Goal: Communication & Community: Answer question/provide support

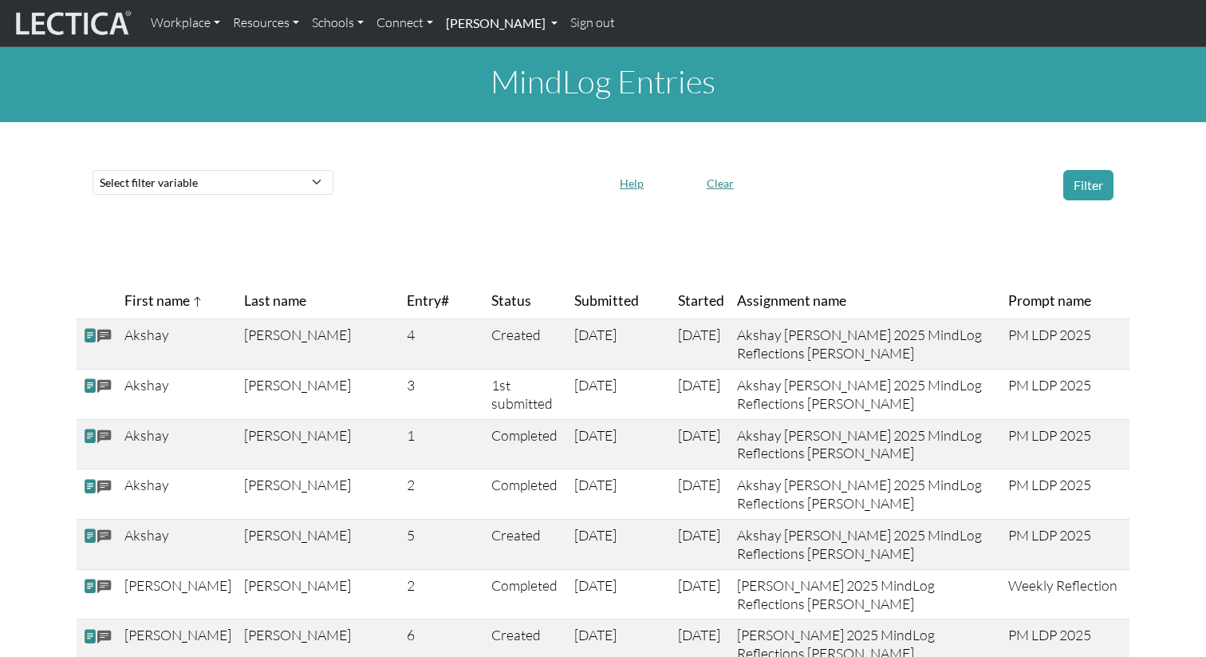
click at [512, 20] on link "[PERSON_NAME]" at bounding box center [502, 23] width 124 height 34
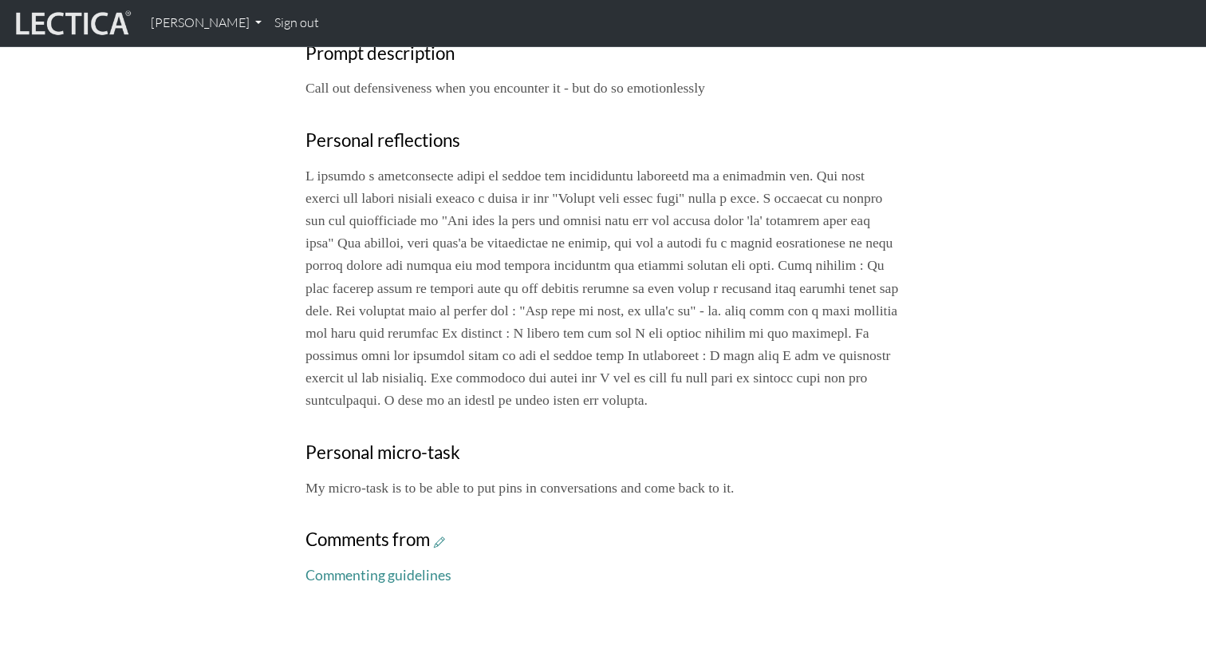
scroll to position [692, 0]
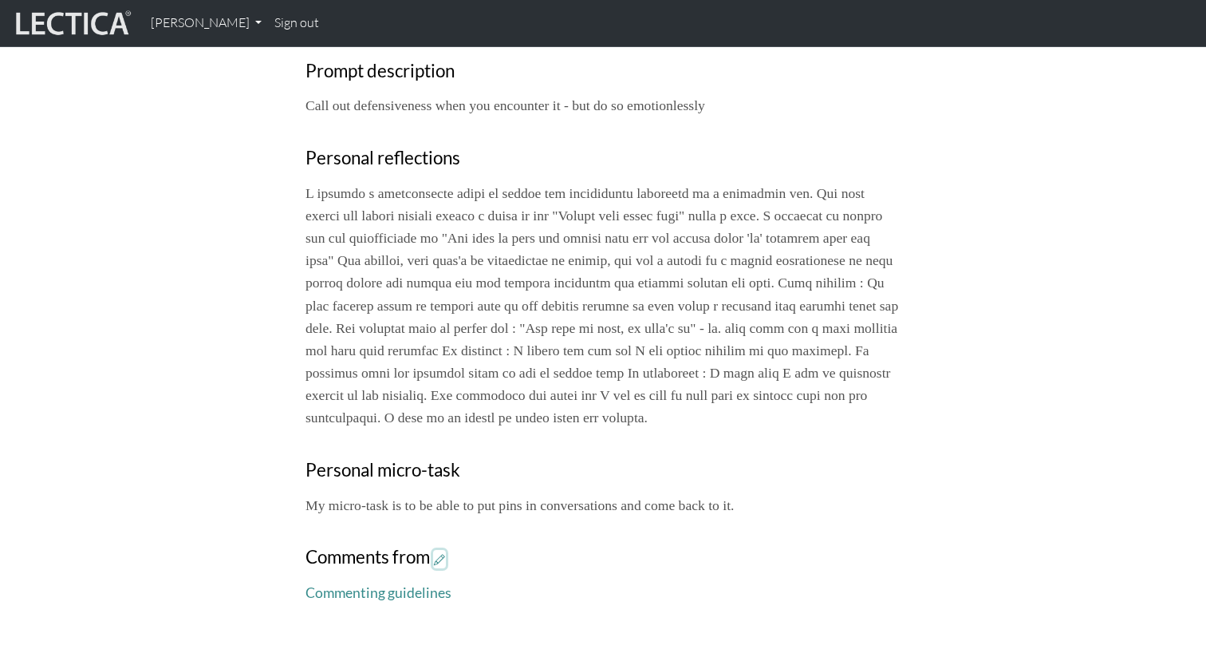
click at [442, 566] on icon at bounding box center [439, 559] width 11 height 14
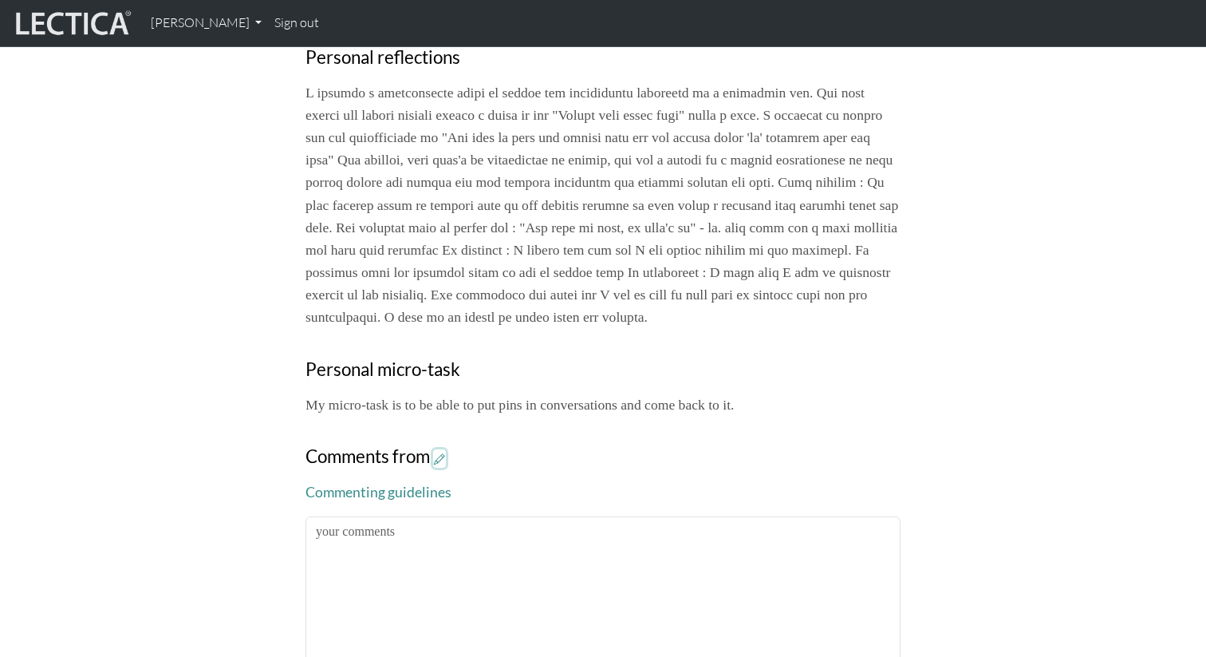
scroll to position [797, 0]
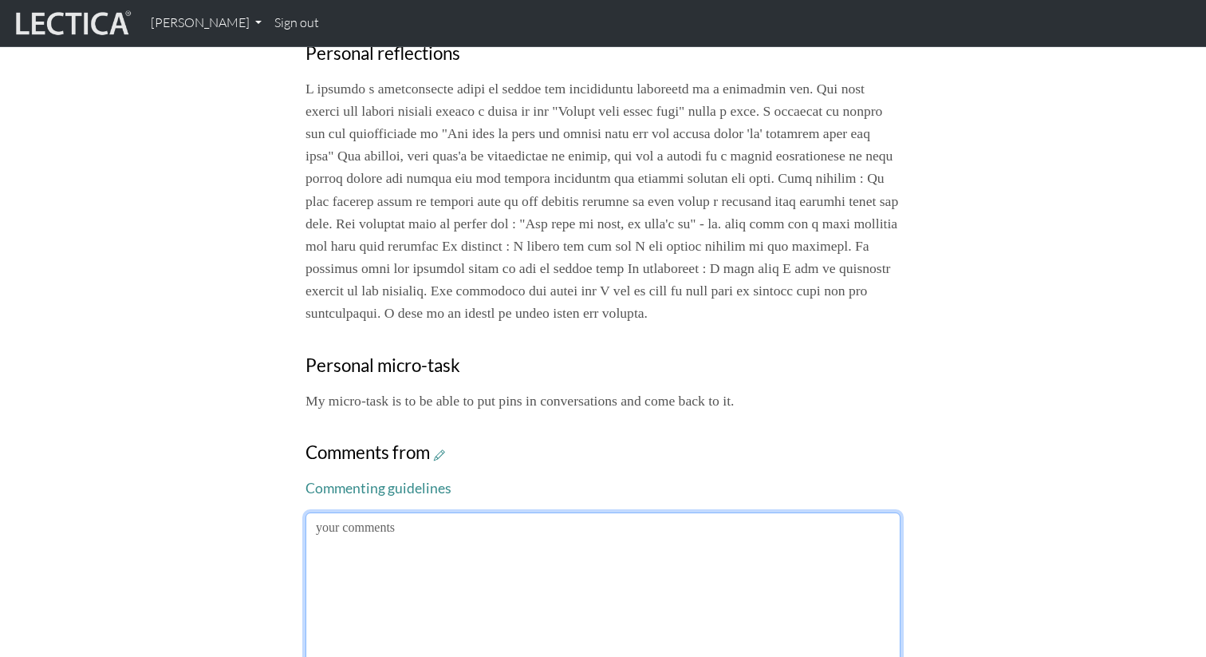
click at [472, 558] on textarea at bounding box center [603, 594] width 595 height 164
click at [493, 626] on textarea at bounding box center [603, 594] width 595 height 164
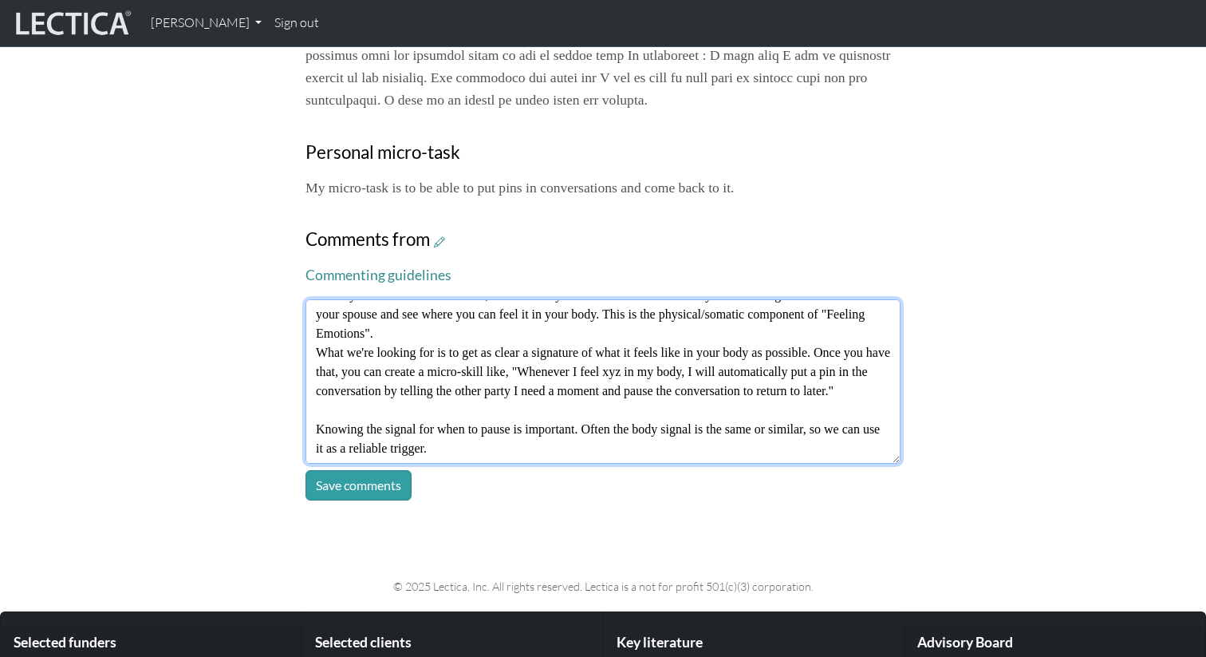
scroll to position [1070, 0]
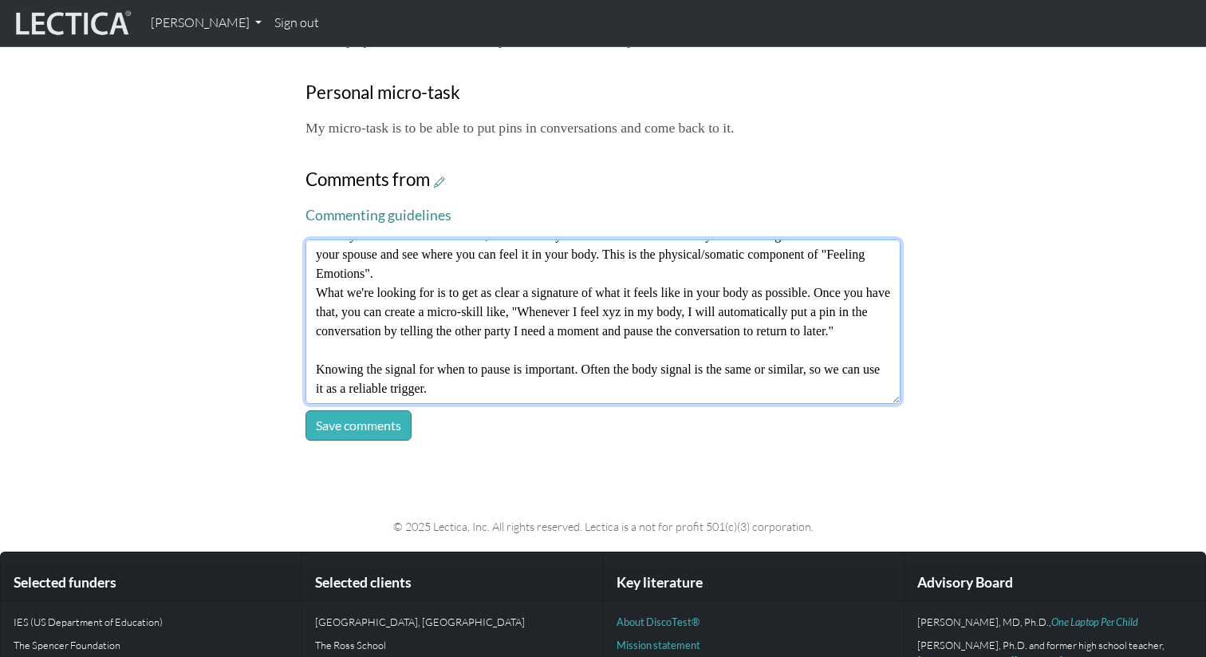
type textarea "Thanks [PERSON_NAME] for sharing this, and I totally get it. It's such a common…"
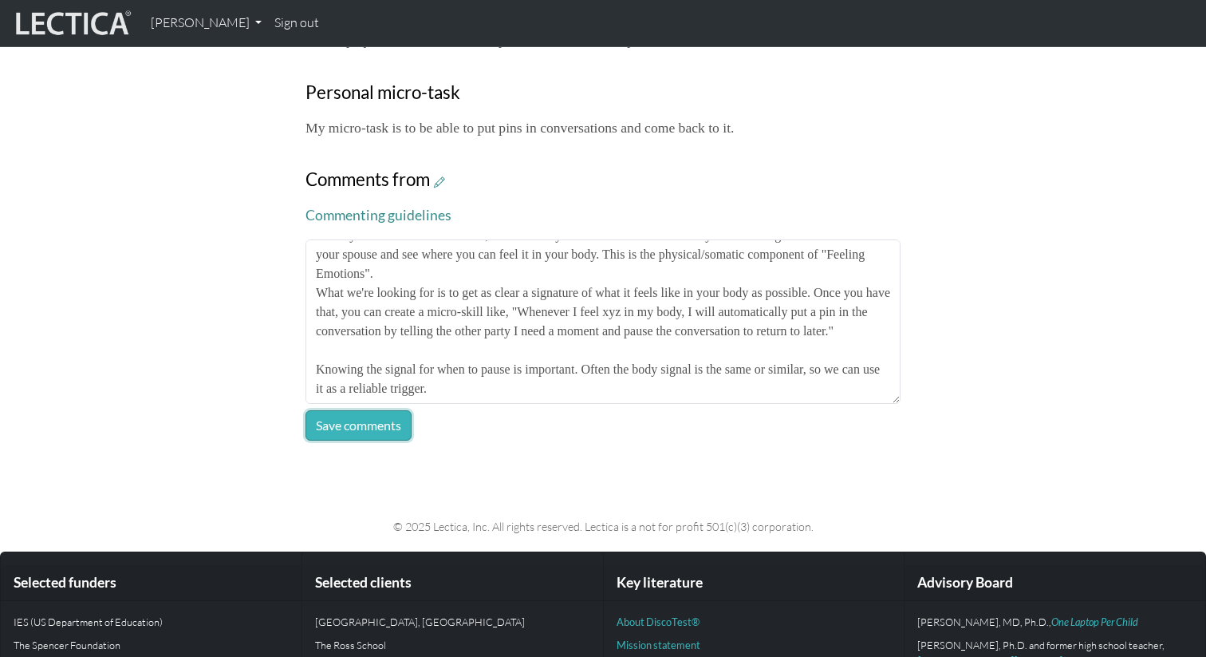
click at [358, 440] on button "Save comments" at bounding box center [359, 425] width 106 height 30
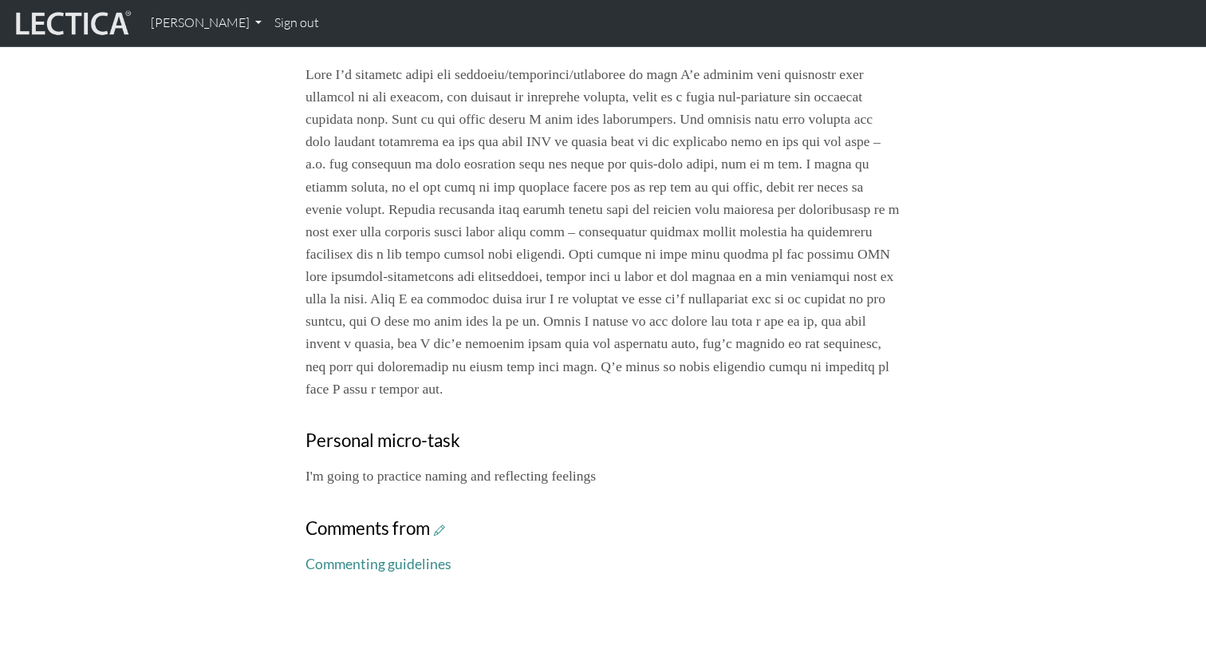
scroll to position [840, 0]
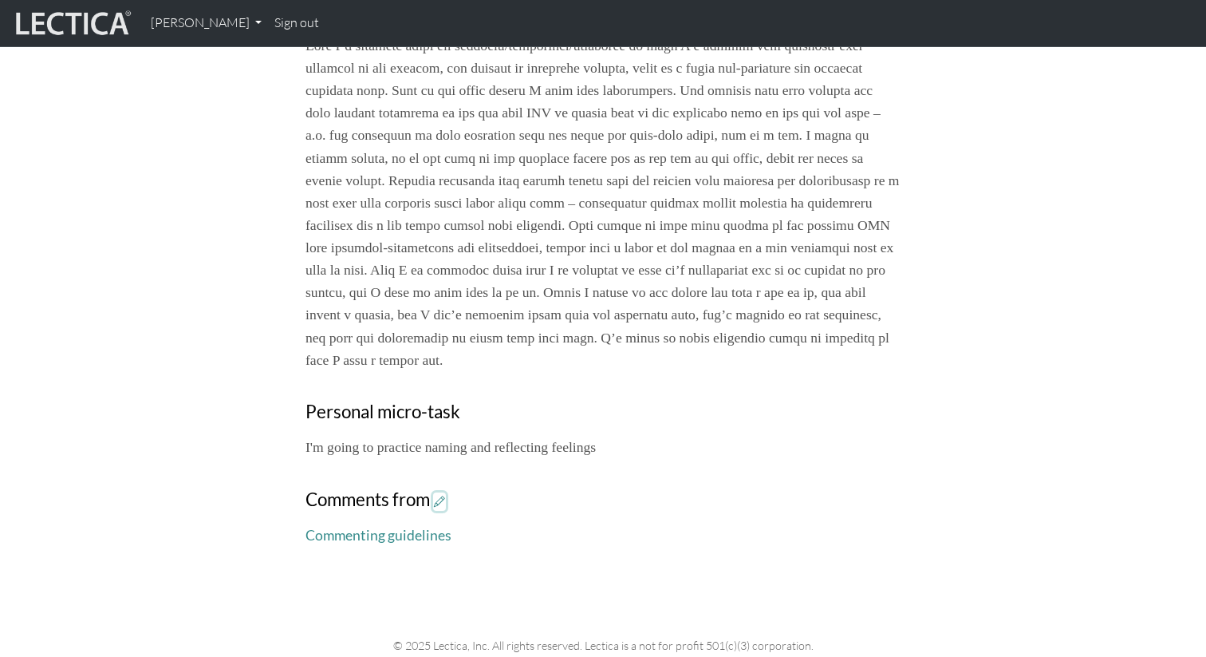
click at [443, 508] on icon at bounding box center [439, 502] width 11 height 14
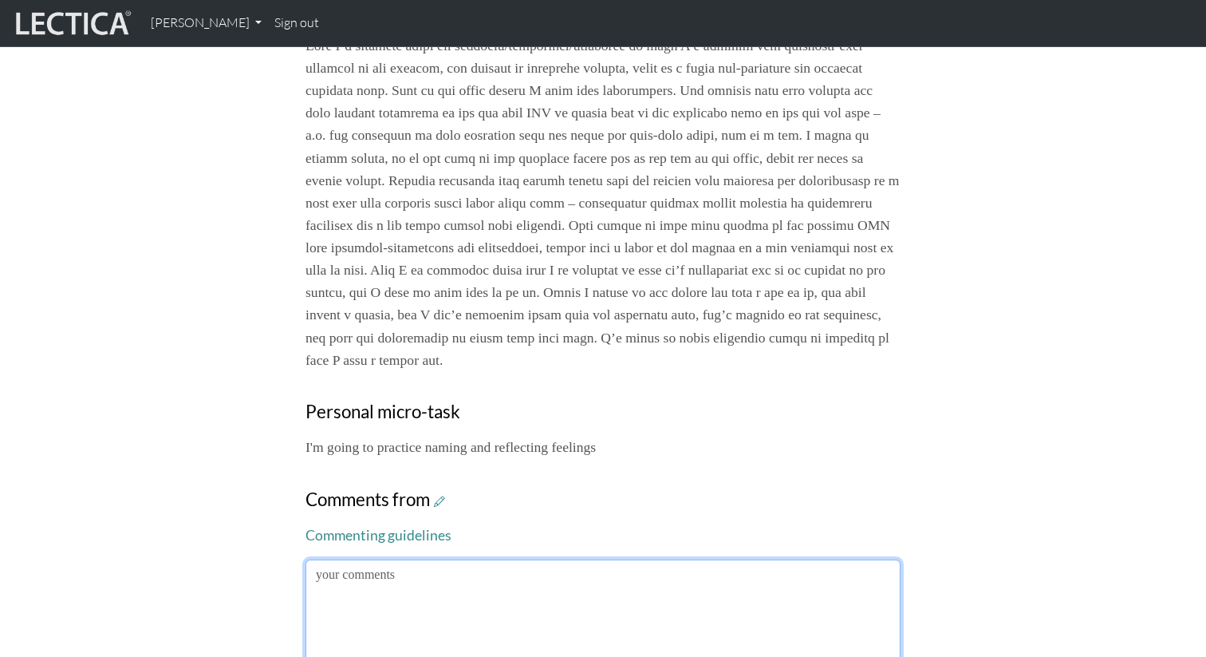
click at [593, 611] on textarea at bounding box center [603, 641] width 595 height 164
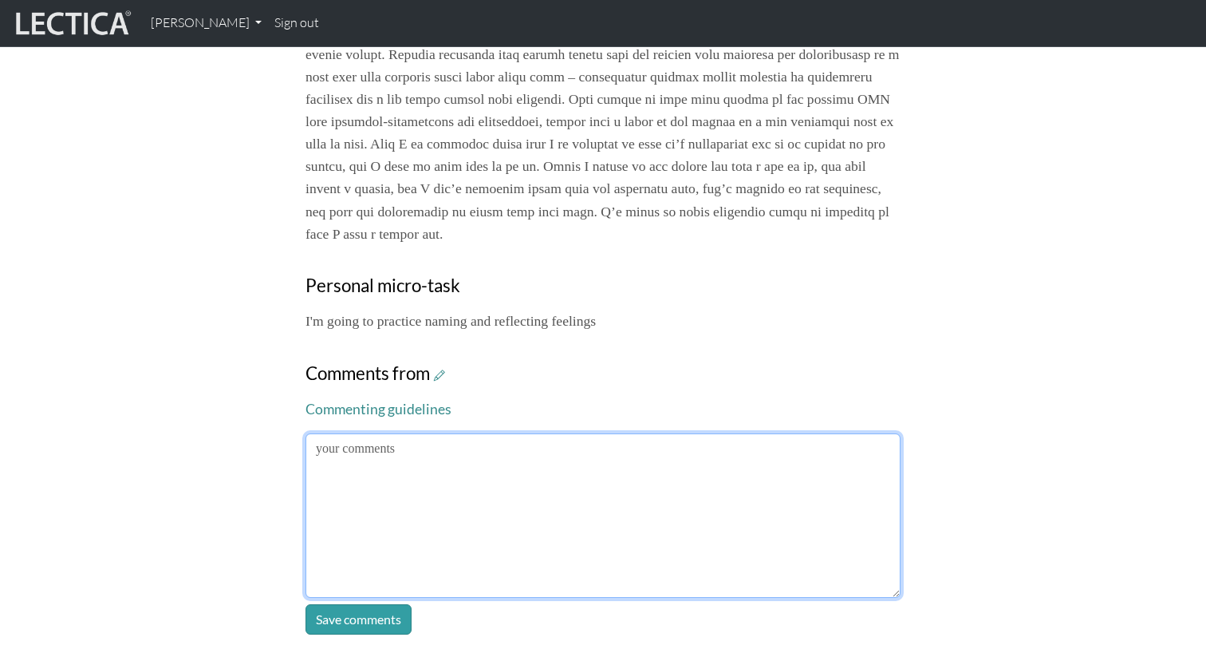
scroll to position [984, 0]
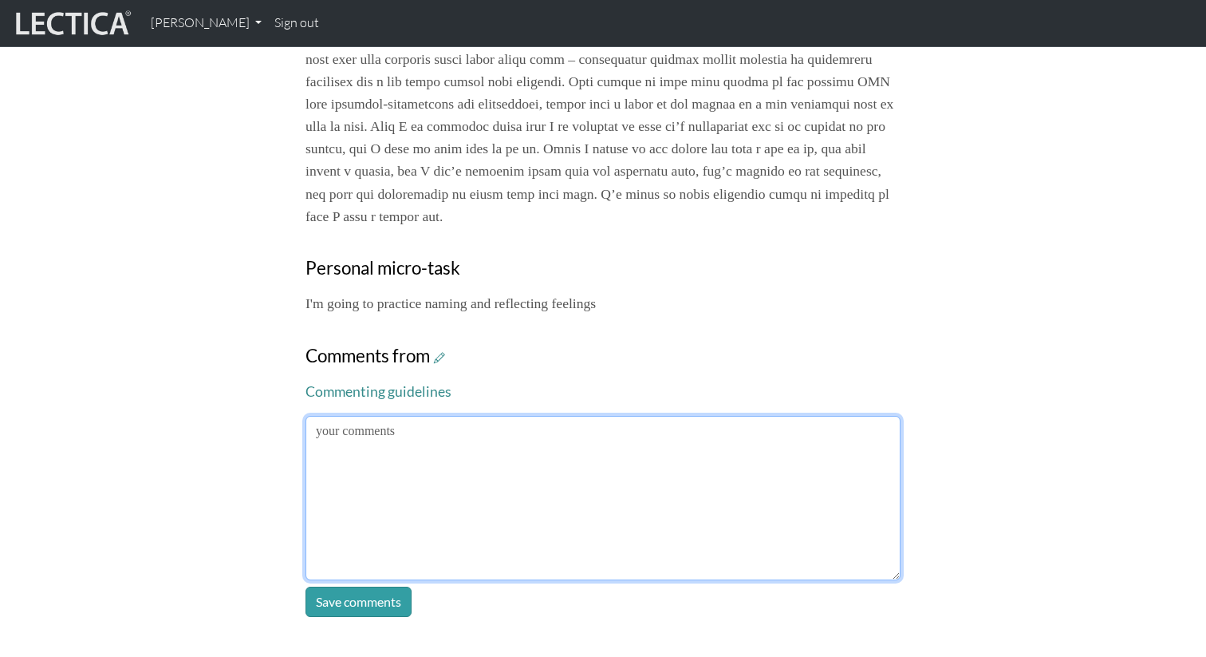
click at [717, 489] on textarea at bounding box center [603, 498] width 595 height 164
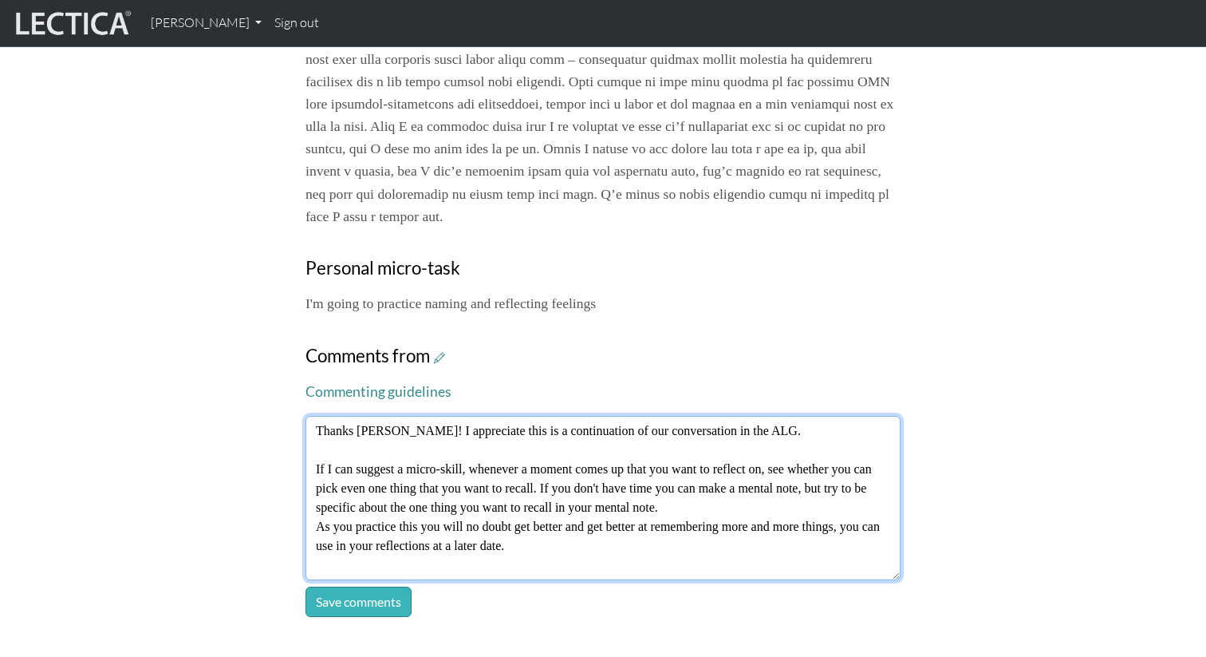
type textarea "Thanks [PERSON_NAME]! I appreciate this is a continuation of our conversation i…"
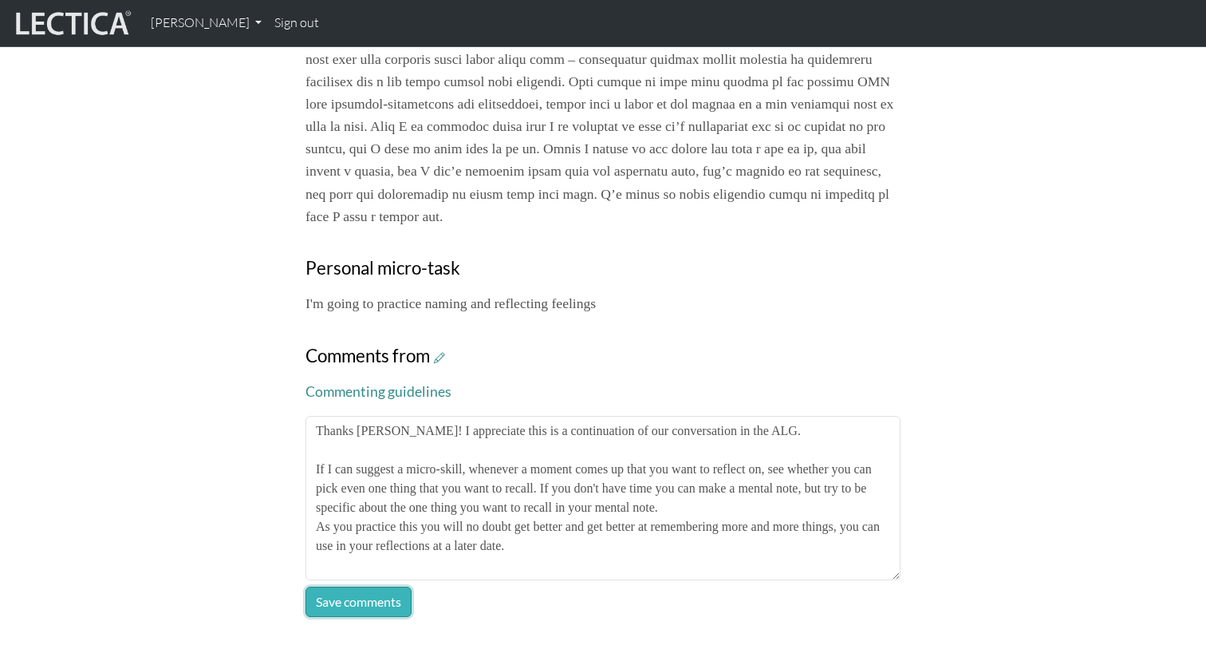
click at [358, 617] on button "Save comments" at bounding box center [359, 601] width 106 height 30
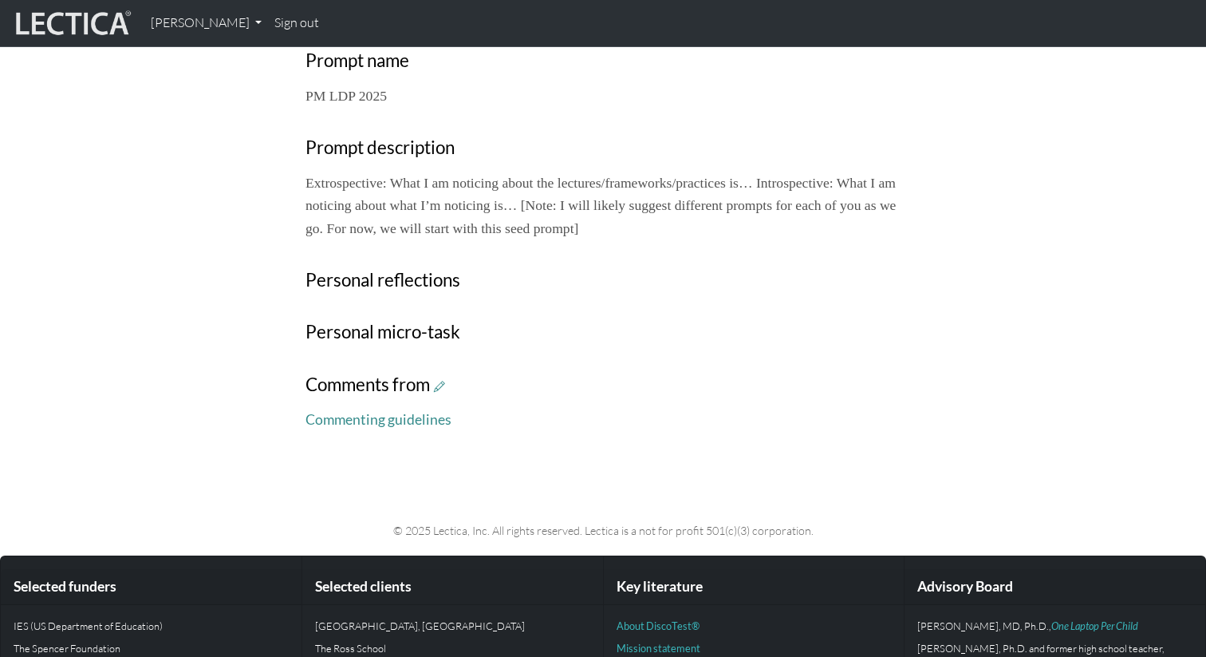
scroll to position [594, 0]
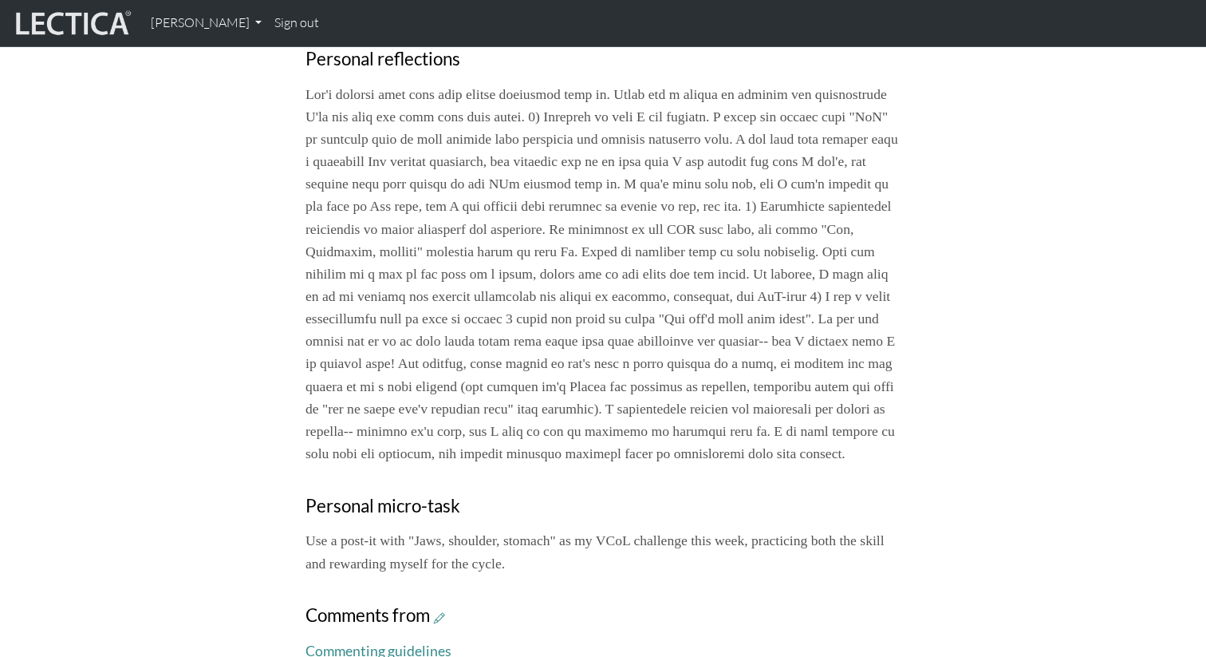
scroll to position [949, 0]
